Goal: Task Accomplishment & Management: Manage account settings

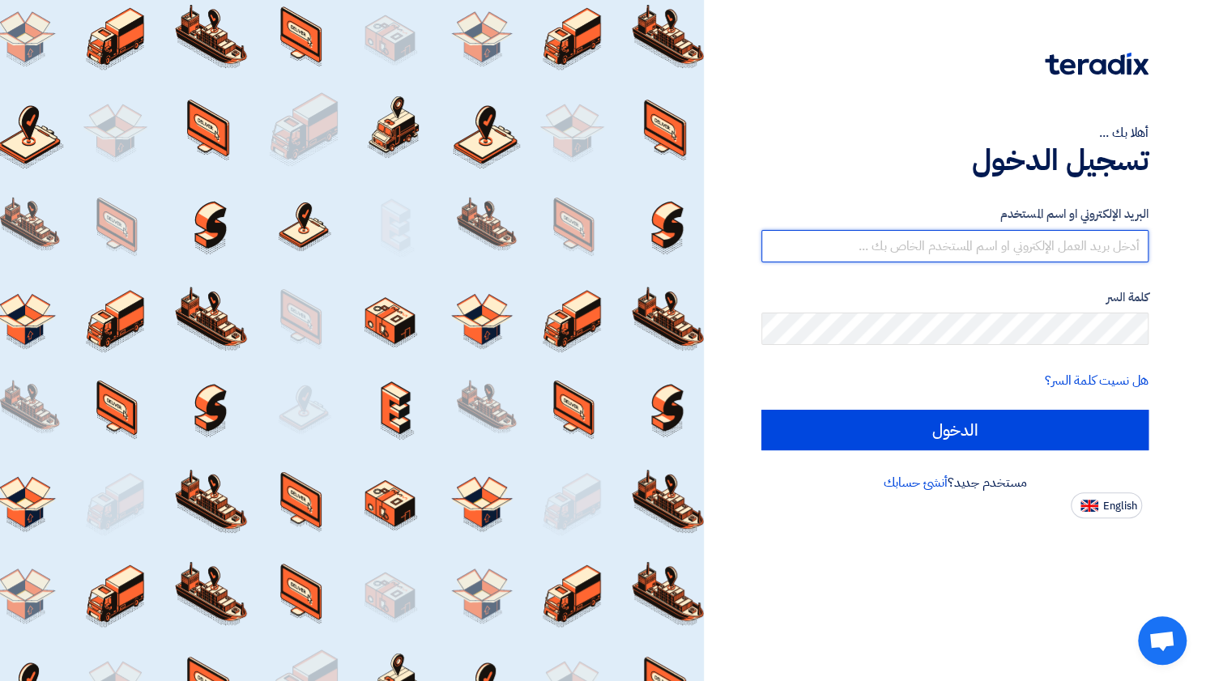
click at [1046, 242] on input "text" at bounding box center [955, 246] width 387 height 32
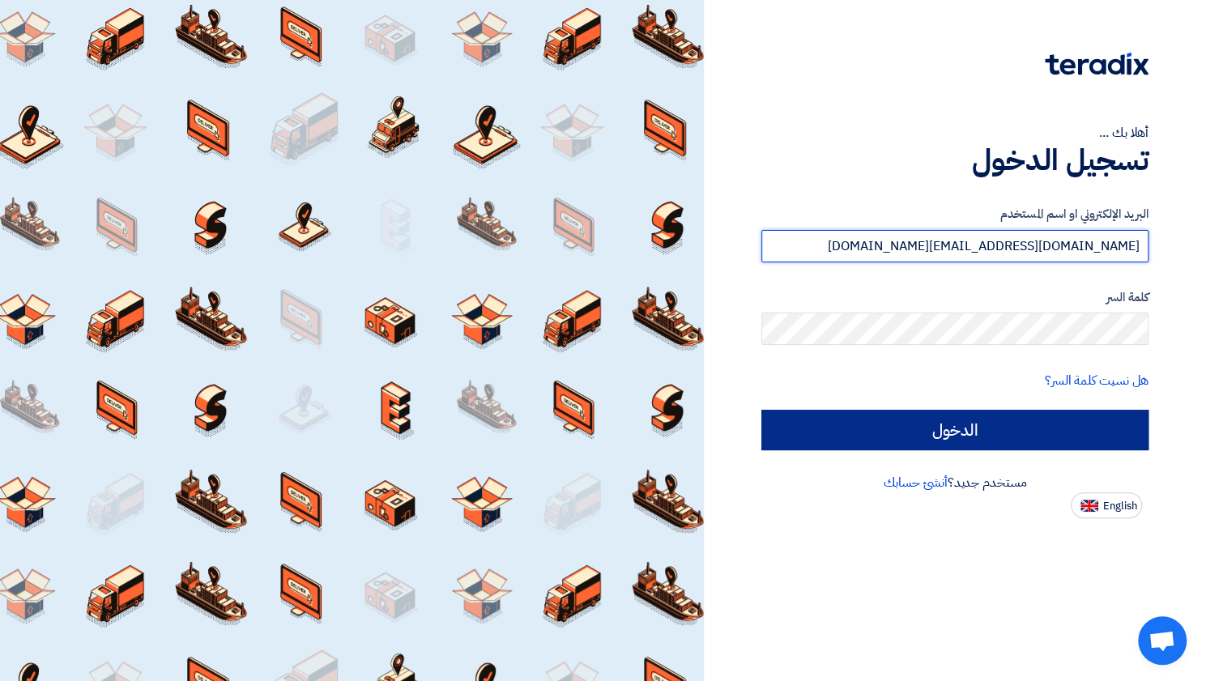
type input "[DOMAIN_NAME][EMAIL_ADDRESS][DOMAIN_NAME]"
click at [978, 425] on input "الدخول" at bounding box center [955, 430] width 387 height 41
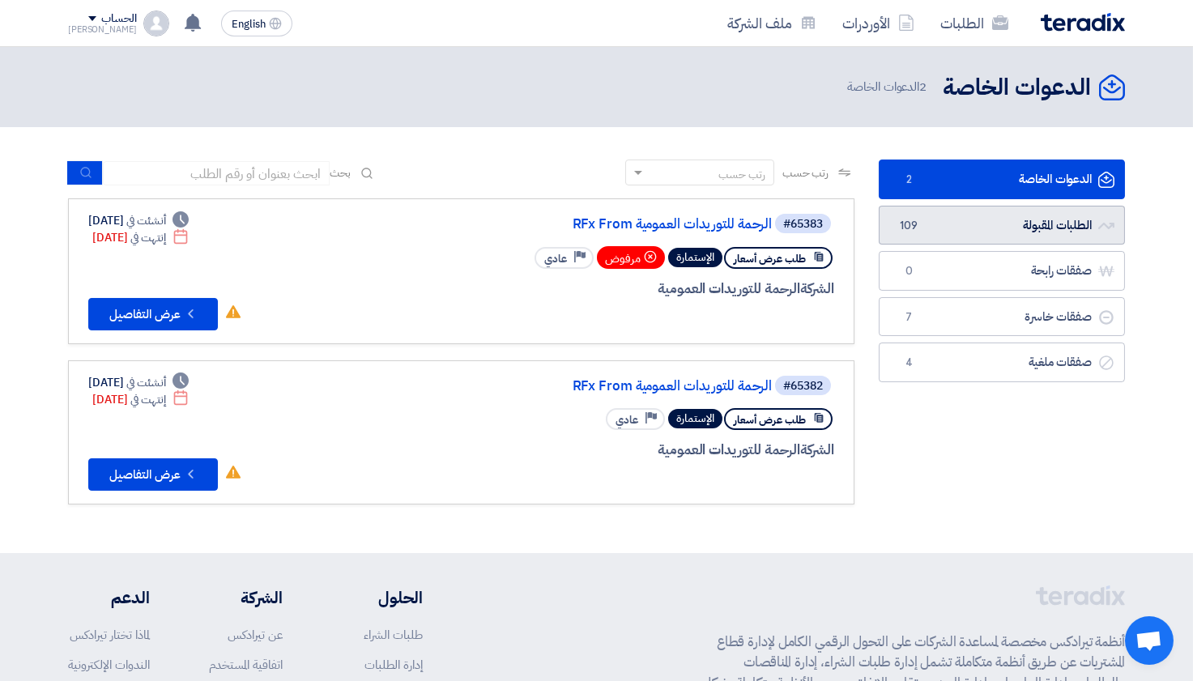
click at [936, 218] on link "الطلبات المقبولة الطلبات المقبولة 109" at bounding box center [1002, 226] width 246 height 40
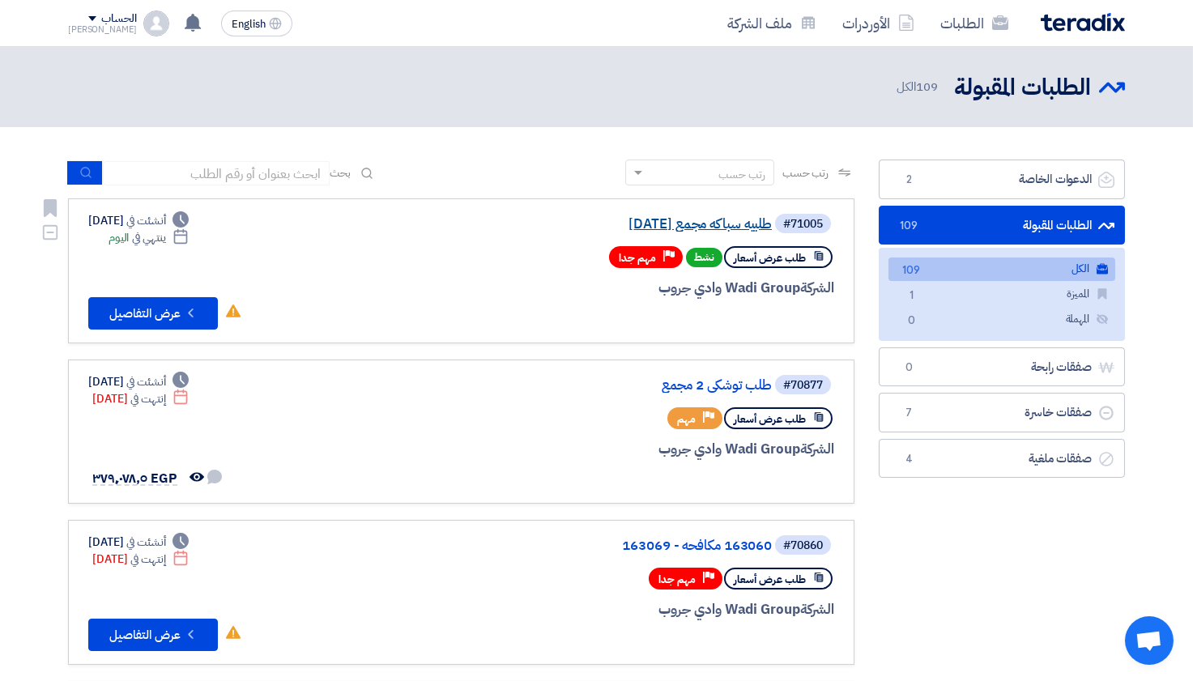
click at [681, 224] on link "طلبيه سباكه مجمع [DATE]" at bounding box center [610, 224] width 324 height 15
